Goal: Check status: Check status

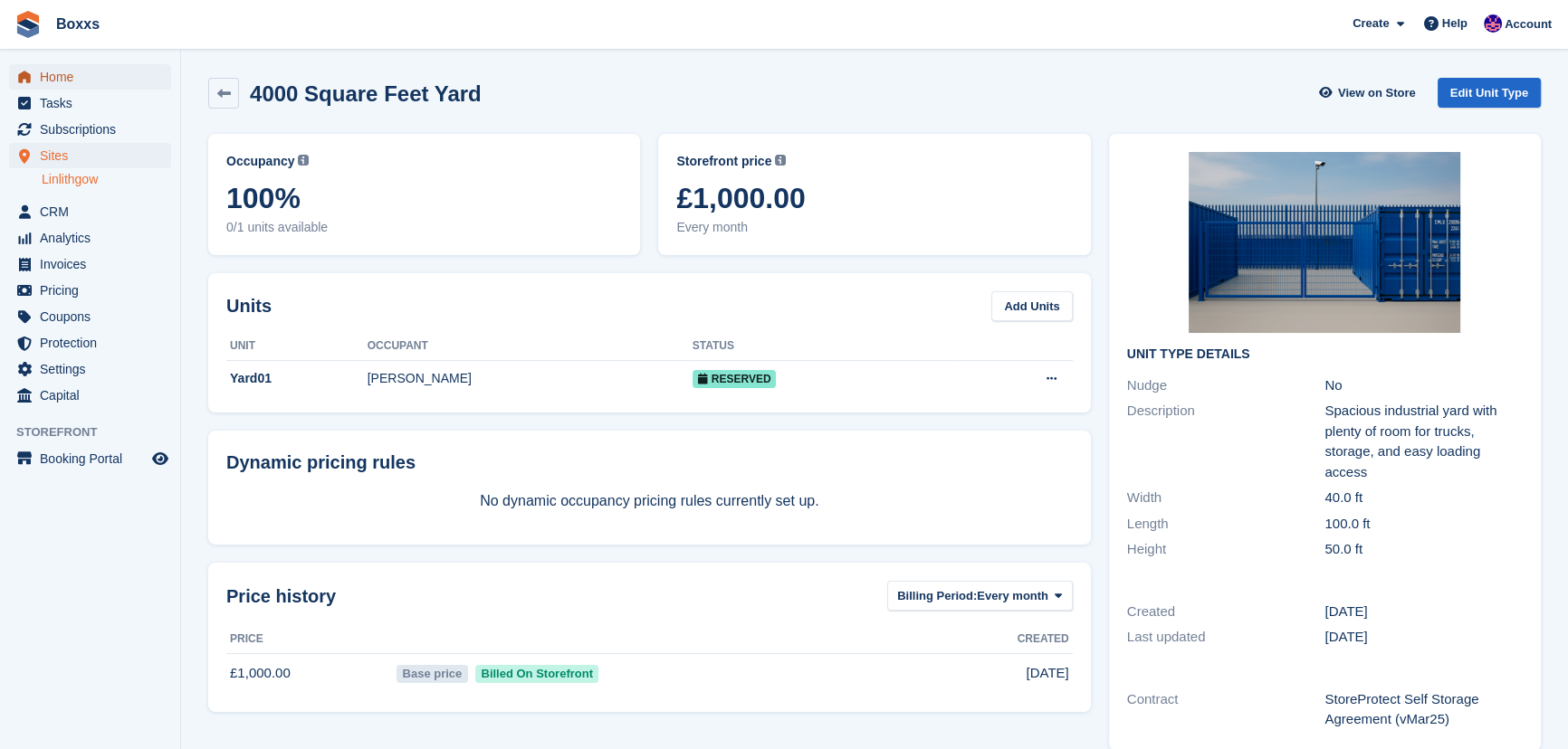
click at [72, 74] on span "Home" at bounding box center [94, 77] width 109 height 26
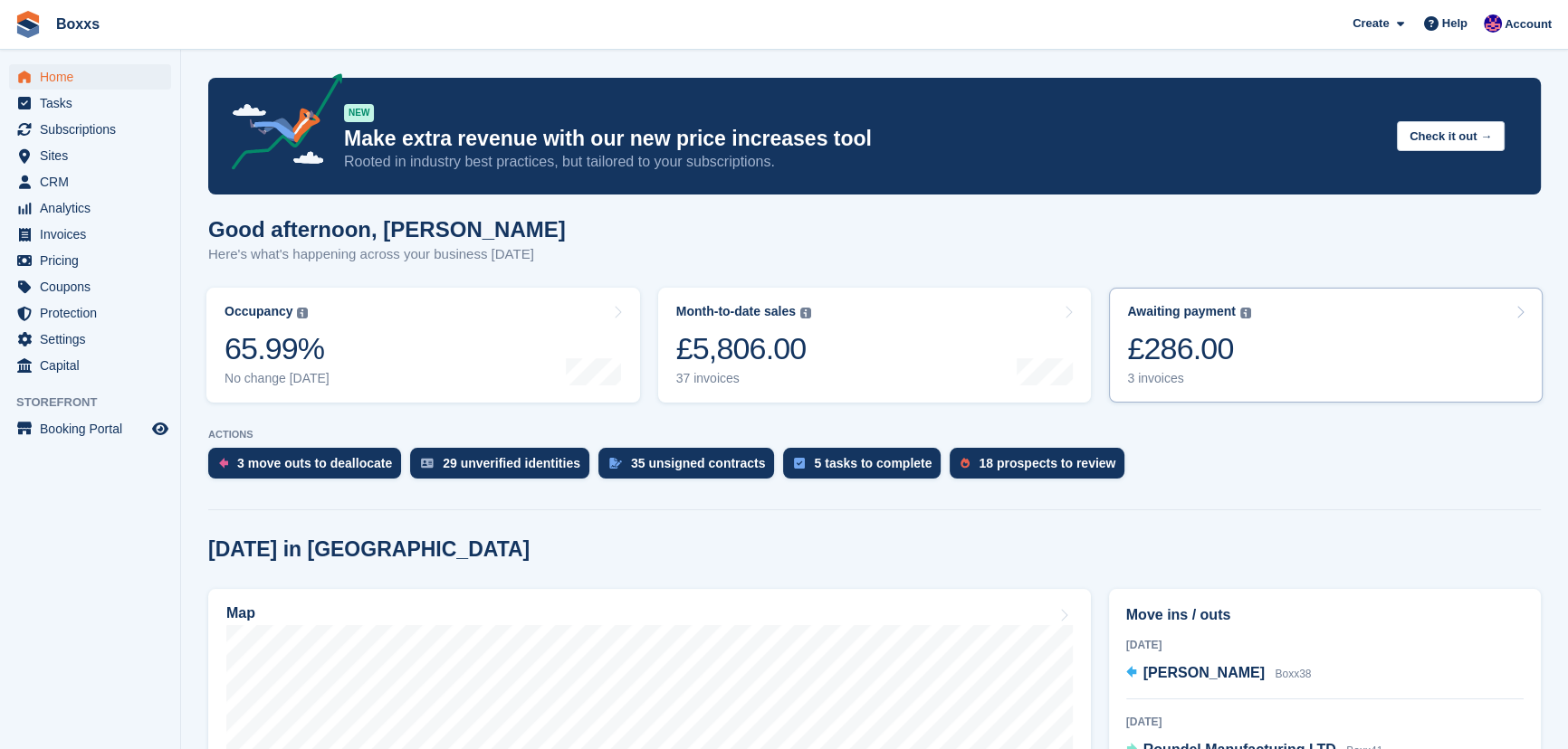
click at [1350, 344] on link "Awaiting payment The total outstanding balance on all open invoices. £286.00 3 …" at bounding box center [1326, 345] width 434 height 115
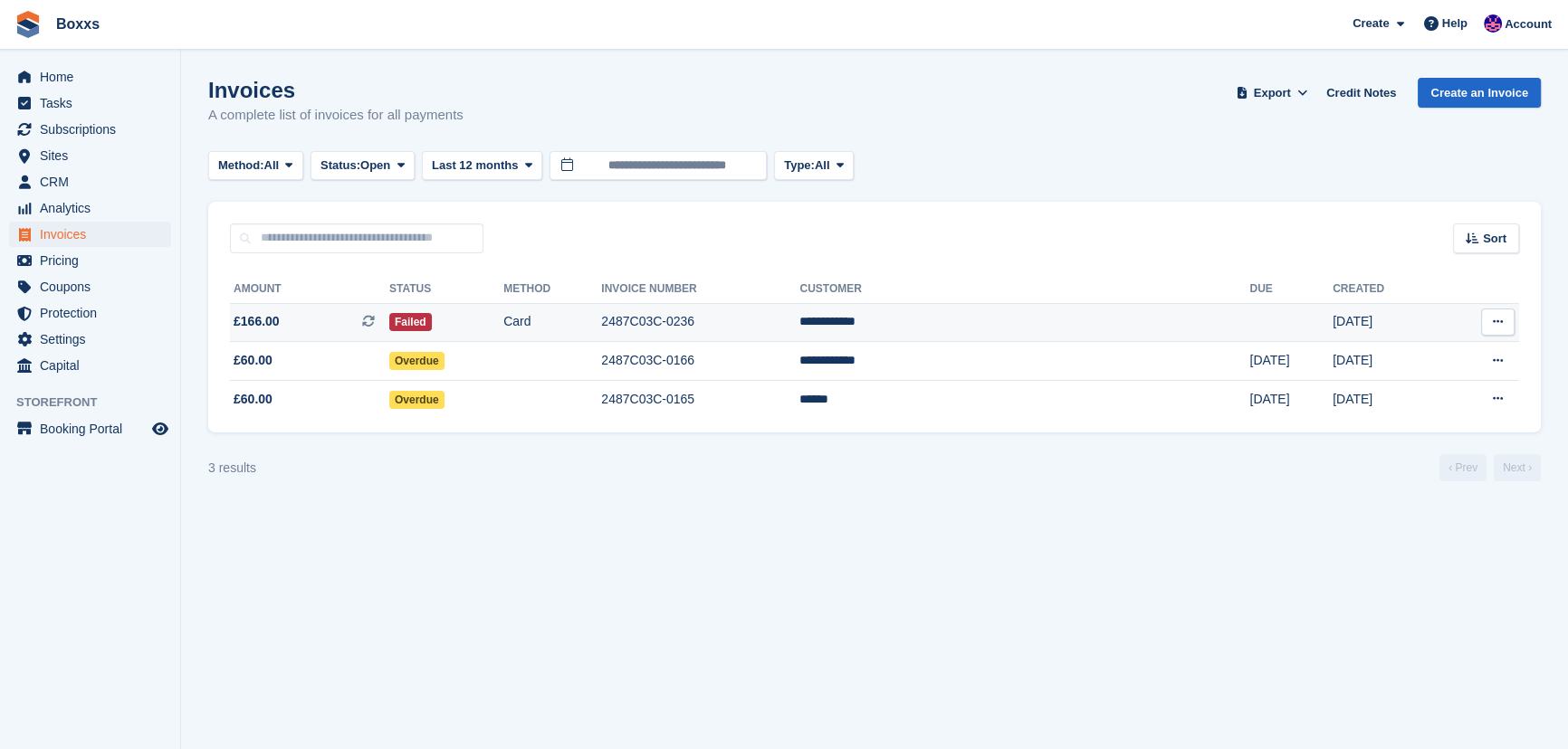
click at [601, 321] on td "Card" at bounding box center [552, 322] width 98 height 39
